Goal: Task Accomplishment & Management: Manage account settings

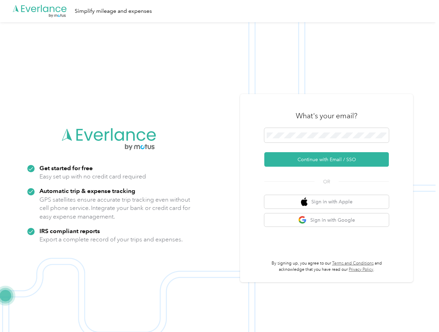
click at [219, 166] on img at bounding box center [217, 188] width 435 height 332
click at [219, 11] on div ".cls-1 { fill: #00adee; } .cls-2 { fill: #fff; } .cls-3 { fill: #707372; } .cls…" at bounding box center [217, 11] width 435 height 22
click at [329, 159] on button "Continue with Email / SSO" at bounding box center [326, 159] width 124 height 15
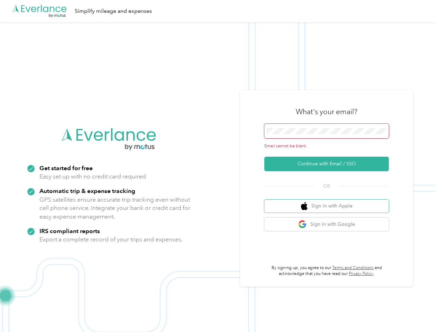
click at [329, 202] on button "Sign in with Apple" at bounding box center [326, 205] width 124 height 13
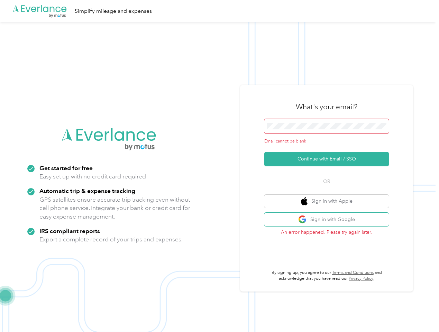
click at [329, 220] on button "Sign in with Google" at bounding box center [326, 219] width 124 height 13
